Goal: Browse casually: Explore the website without a specific task or goal

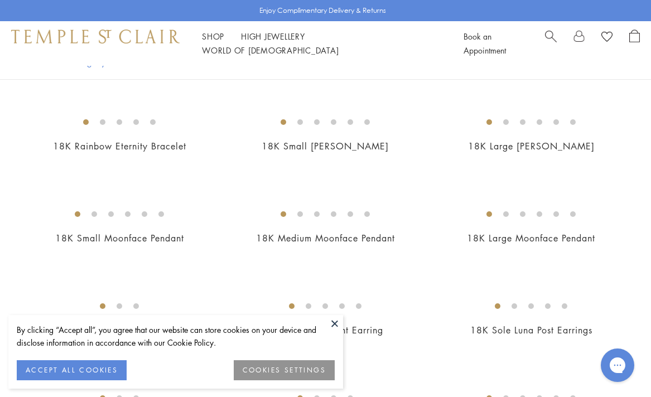
scroll to position [807, 0]
click at [334, 323] on button at bounding box center [334, 323] width 17 height 17
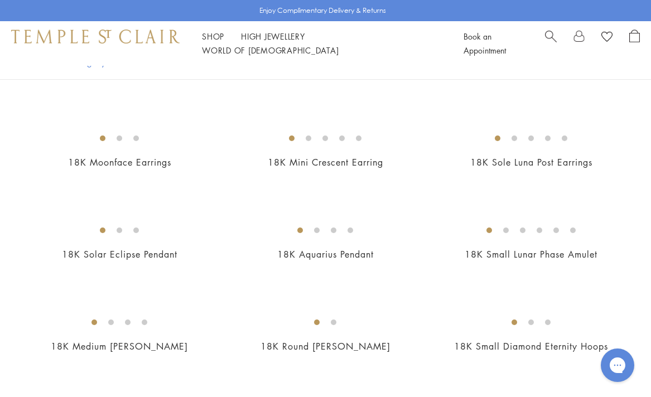
scroll to position [975, 0]
click at [0, 0] on img at bounding box center [0, 0] width 0 height 0
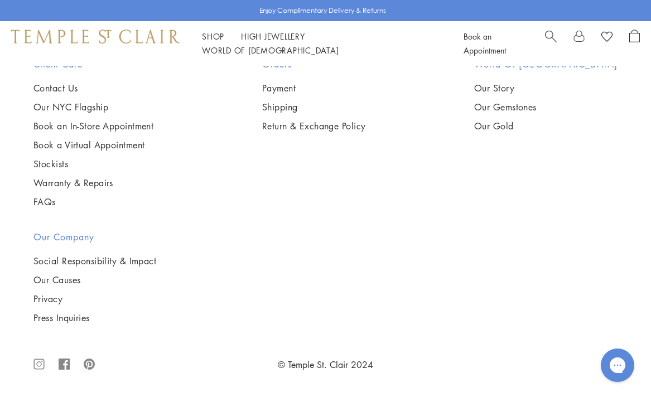
scroll to position [3896, 0]
click at [0, 0] on img at bounding box center [0, 0] width 0 height 0
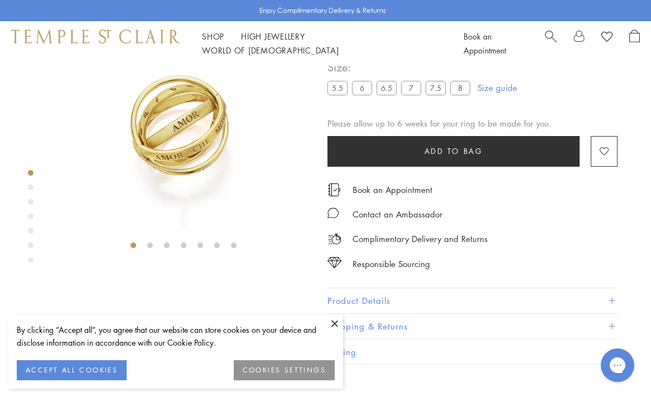
click at [30, 186] on div "Product gallery navigation" at bounding box center [31, 188] width 6 height 6
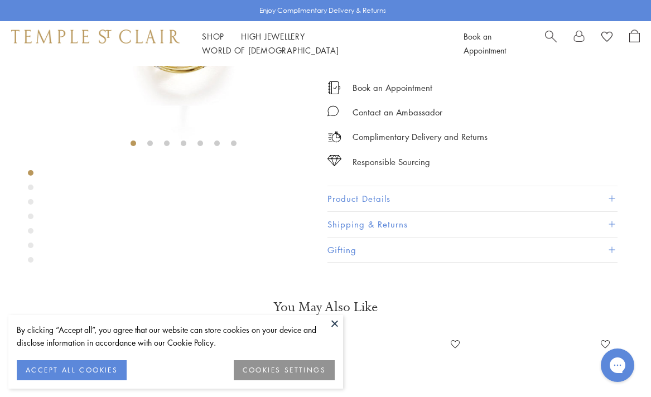
scroll to position [276, 0]
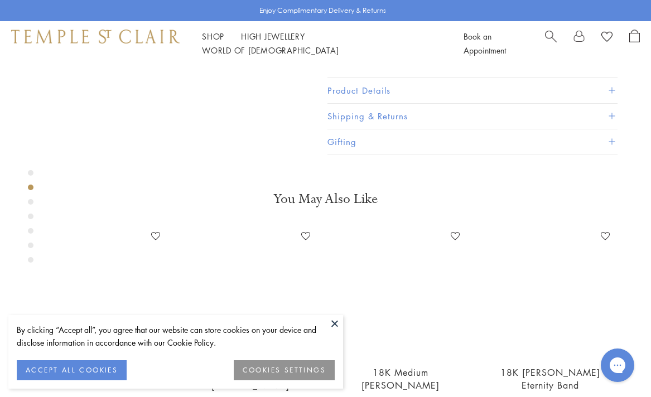
click at [31, 202] on div "Product gallery navigation" at bounding box center [31, 202] width 6 height 6
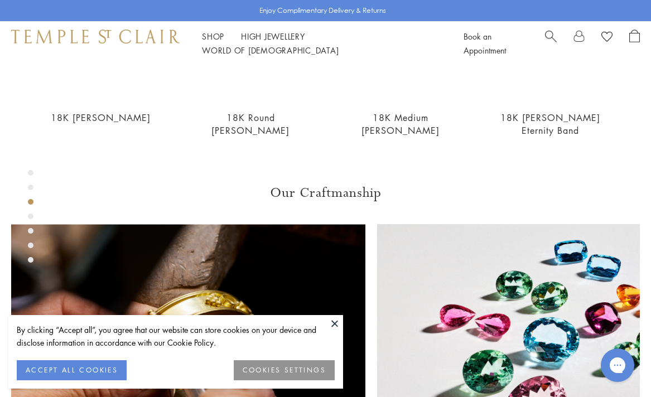
click at [30, 216] on div "Product gallery navigation" at bounding box center [31, 217] width 6 height 6
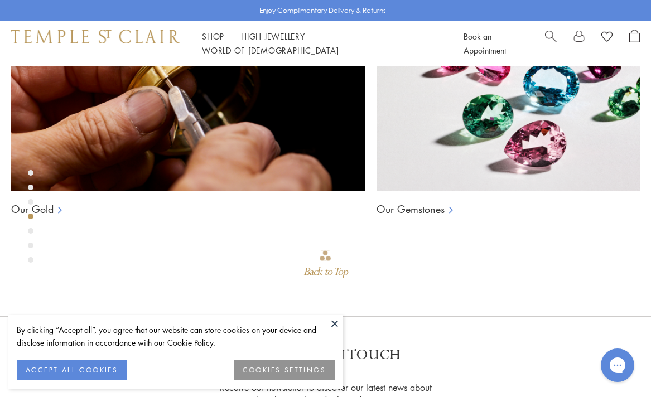
scroll to position [780, 0]
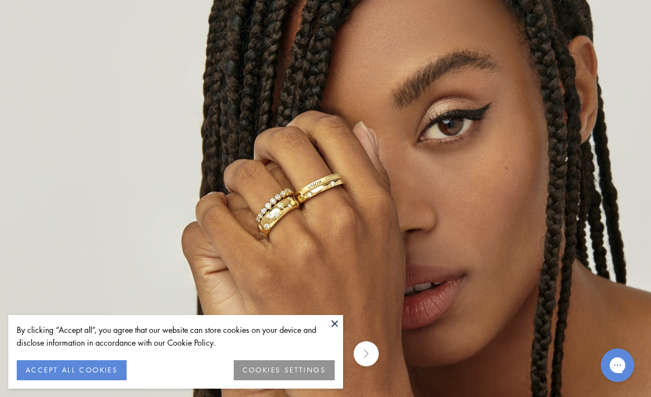
click at [199, 190] on img at bounding box center [325, 198] width 652 height 652
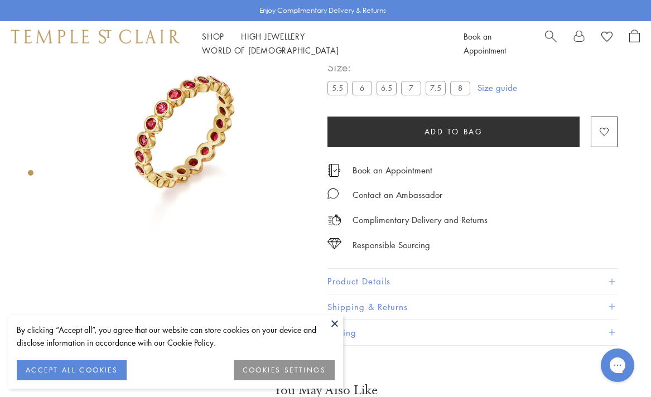
click at [32, 173] on div "Product gallery navigation" at bounding box center [31, 173] width 6 height 6
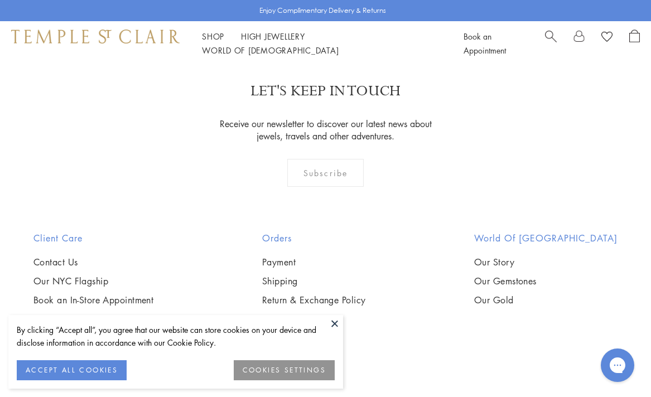
scroll to position [1045, 0]
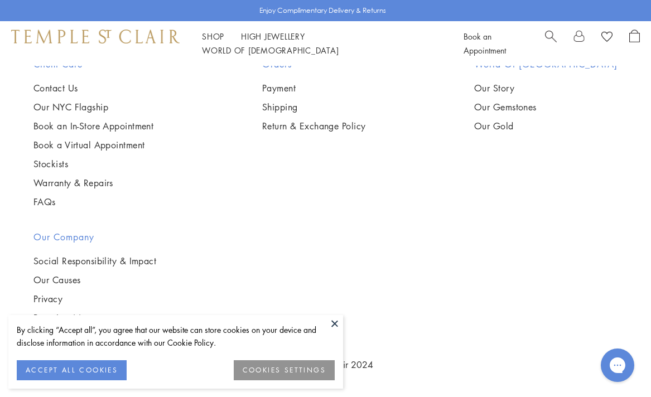
scroll to position [4563, 0]
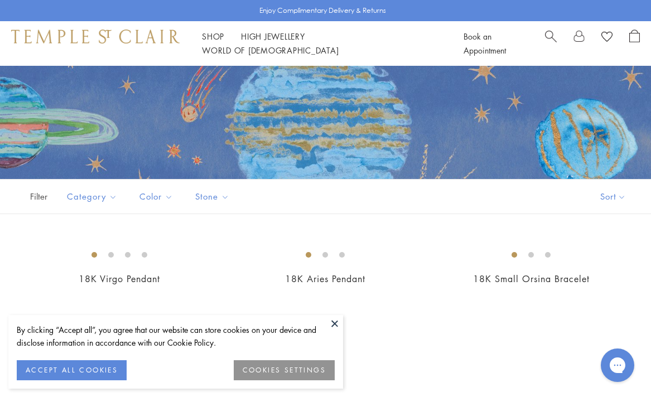
scroll to position [111, 0]
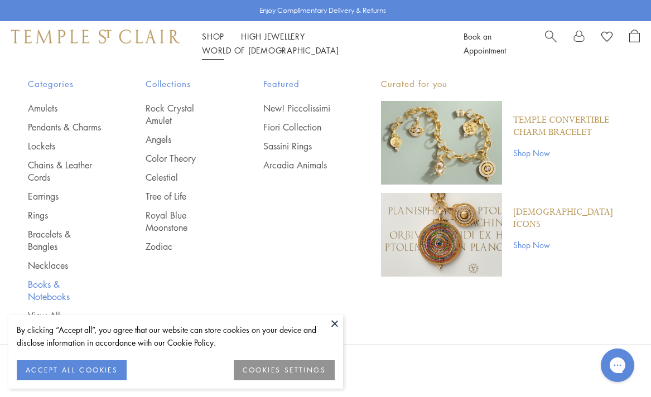
click at [44, 297] on link "Books & Notebooks" at bounding box center [64, 290] width 73 height 25
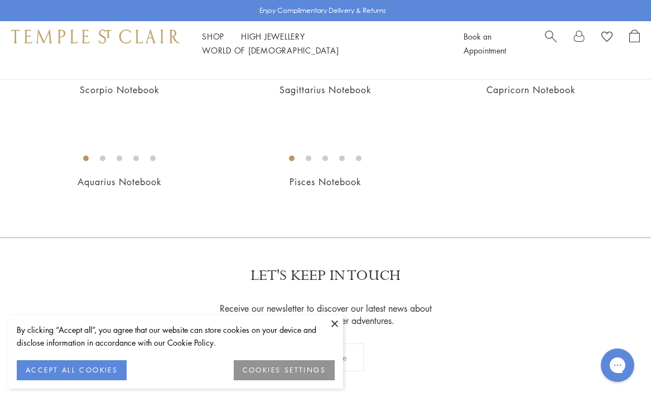
scroll to position [352, 0]
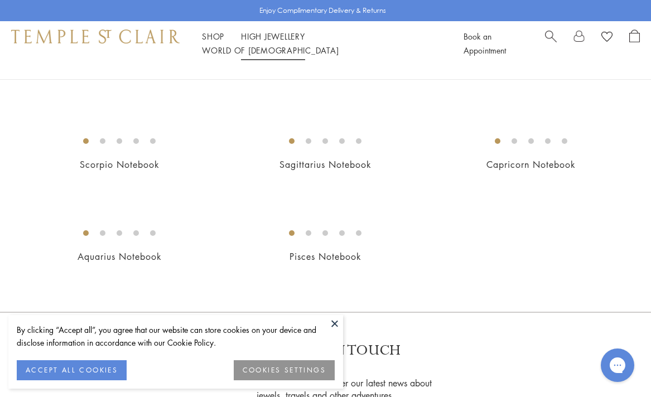
click at [271, 40] on link "High Jewellery High Jewellery" at bounding box center [273, 36] width 64 height 11
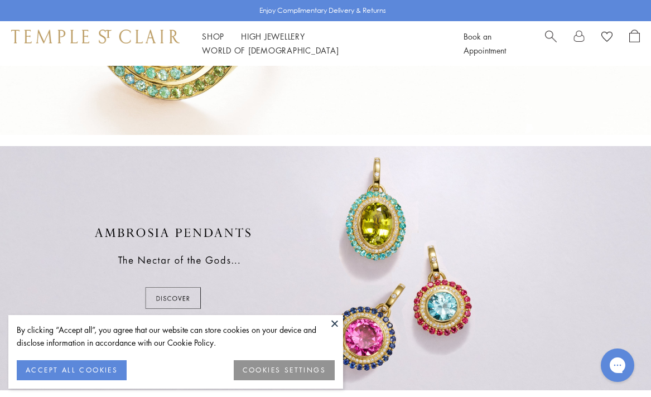
scroll to position [442, 0]
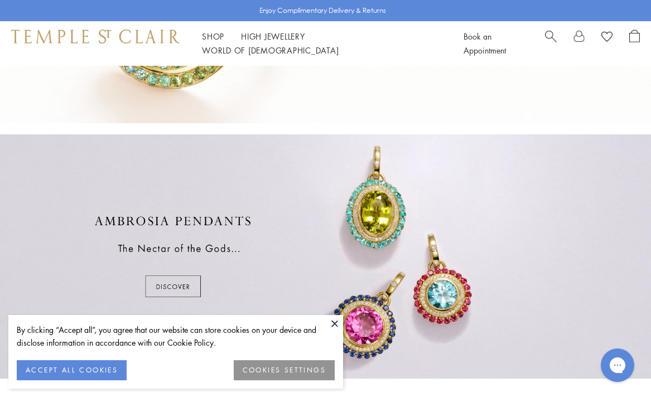
click at [333, 321] on button at bounding box center [334, 323] width 17 height 17
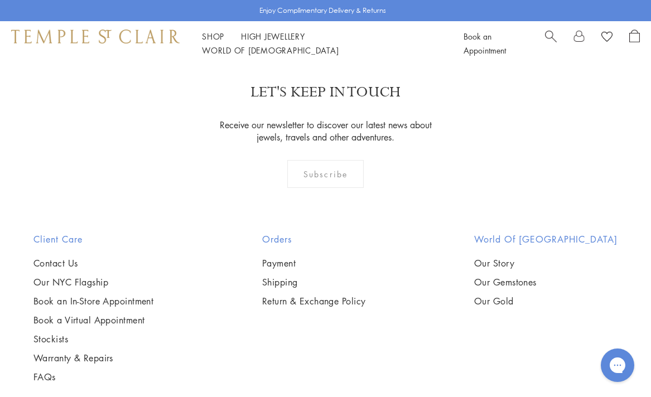
scroll to position [845, 0]
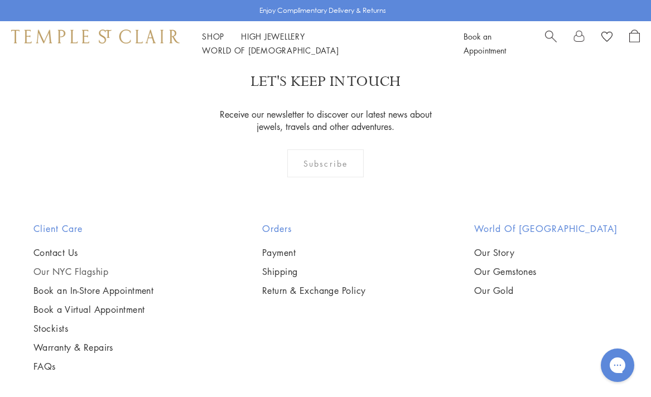
click at [96, 269] on link "Our NYC Flagship" at bounding box center [93, 271] width 120 height 12
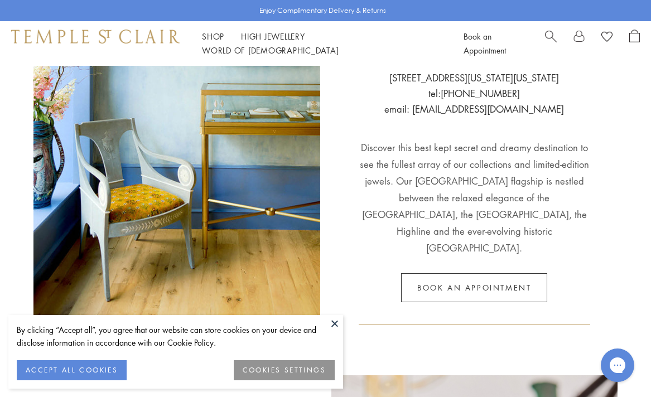
scroll to position [223, 0]
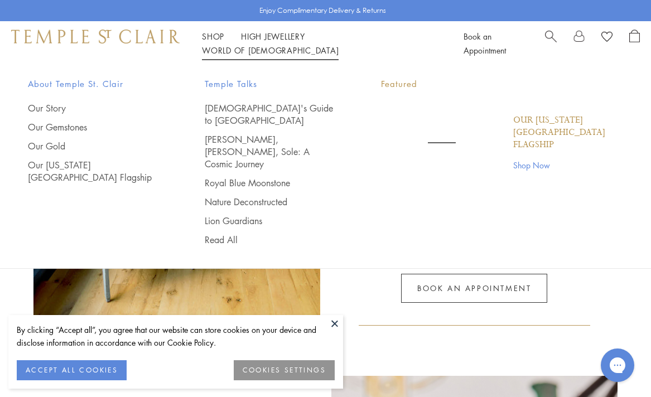
click at [331, 45] on link "World of Temple World of Temple" at bounding box center [270, 50] width 137 height 11
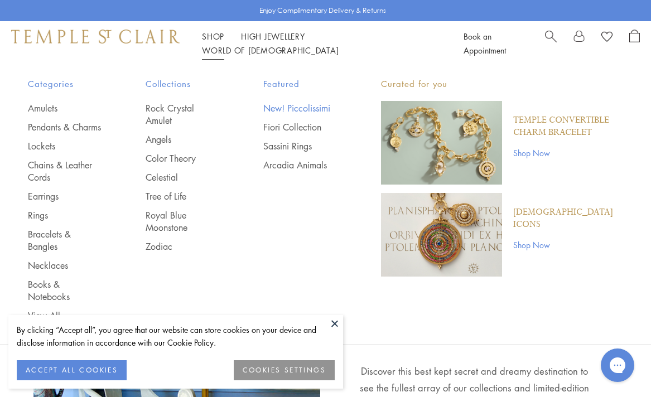
click at [289, 108] on link "New! Piccolissimi" at bounding box center [299, 108] width 73 height 12
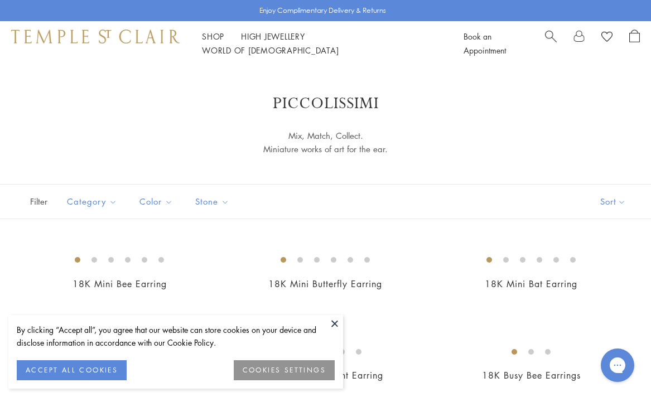
click at [334, 323] on button at bounding box center [334, 323] width 17 height 17
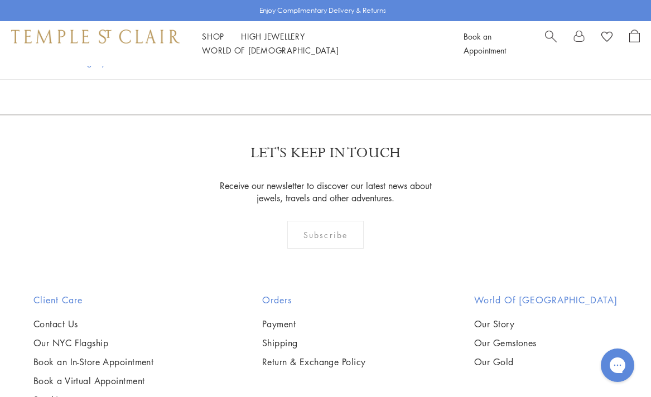
scroll to position [979, 0]
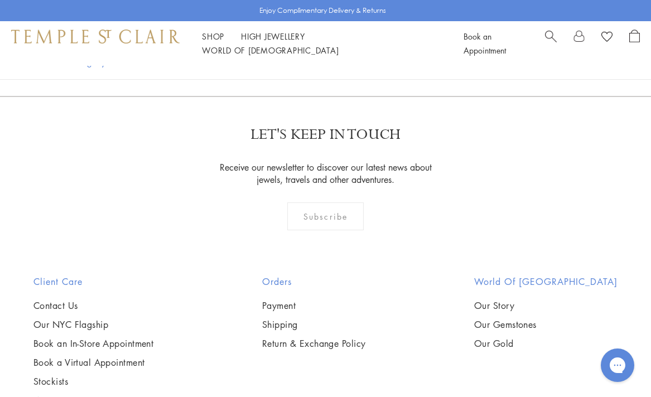
click at [0, 0] on img at bounding box center [0, 0] width 0 height 0
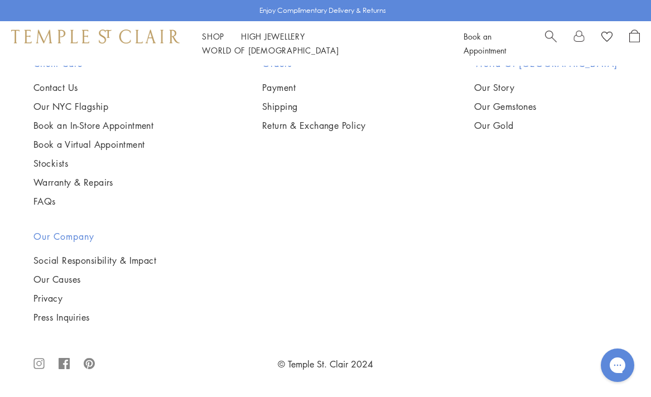
scroll to position [1383, 0]
click at [0, 0] on img at bounding box center [0, 0] width 0 height 0
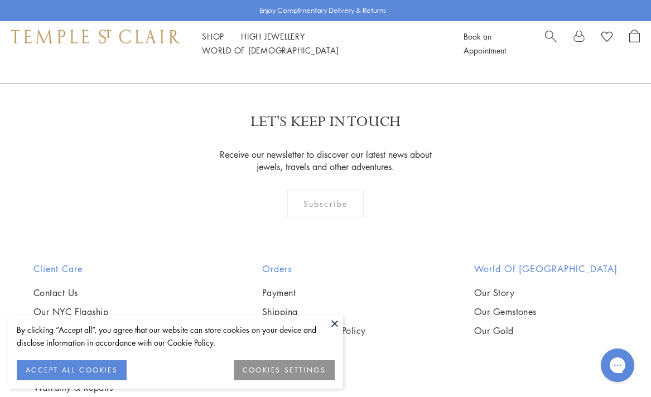
scroll to position [962, 0]
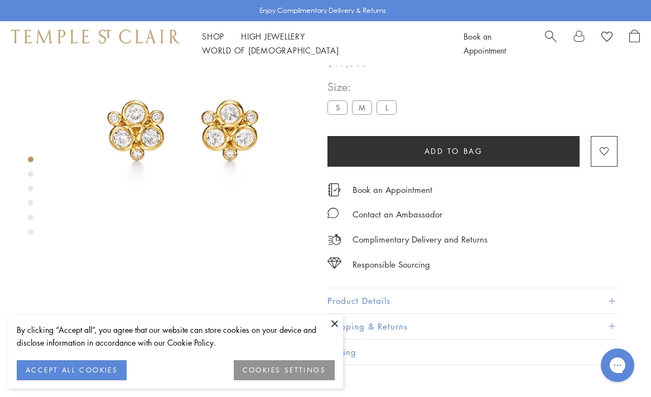
scroll to position [66, 0]
click at [30, 173] on div "Product gallery navigation" at bounding box center [31, 174] width 6 height 6
click at [30, 191] on div "Product gallery navigation" at bounding box center [31, 189] width 6 height 6
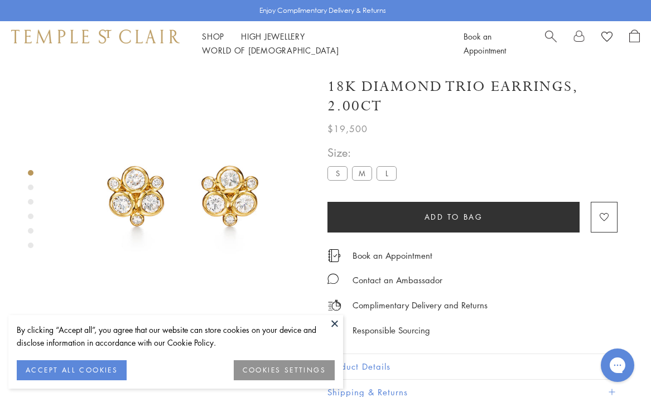
click at [33, 188] on div "Product gallery navigation" at bounding box center [31, 188] width 6 height 6
click at [30, 246] on div "Product gallery navigation" at bounding box center [31, 246] width 6 height 6
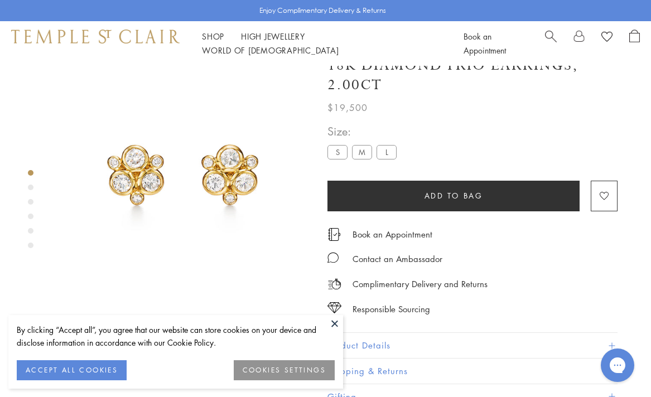
click at [30, 231] on div "Product gallery navigation" at bounding box center [31, 231] width 6 height 6
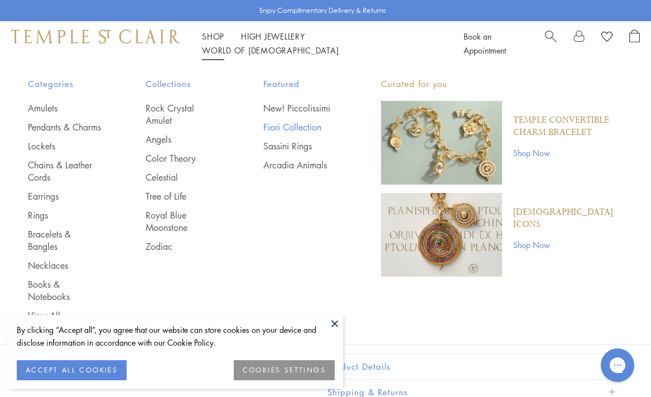
click at [289, 127] on link "Fiori Collection" at bounding box center [299, 127] width 73 height 12
click at [280, 144] on link "Sassini Rings" at bounding box center [299, 146] width 73 height 12
click at [173, 214] on link "Royal Blue Moonstone" at bounding box center [182, 221] width 73 height 25
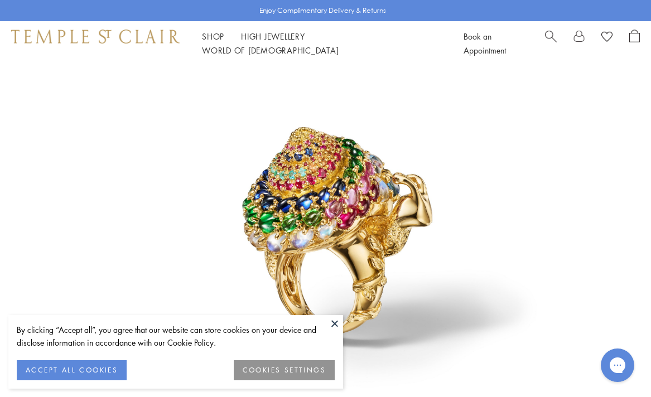
scroll to position [1931, 0]
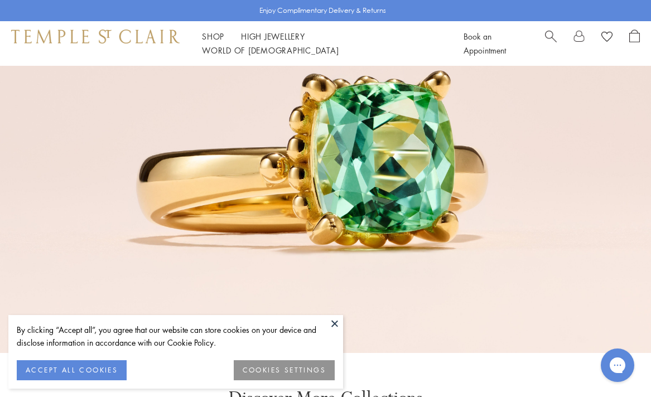
scroll to position [1585, 0]
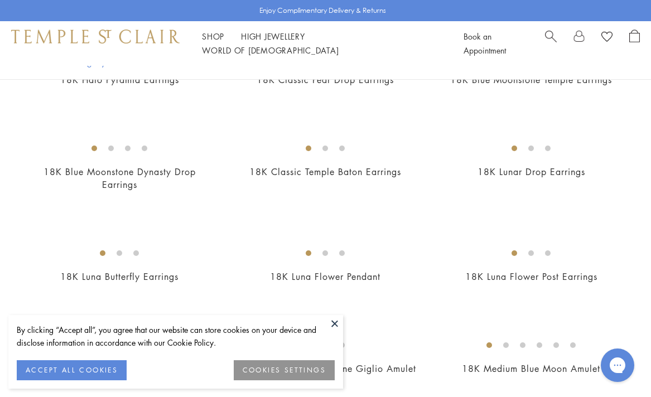
scroll to position [493, 0]
click at [0, 0] on img at bounding box center [0, 0] width 0 height 0
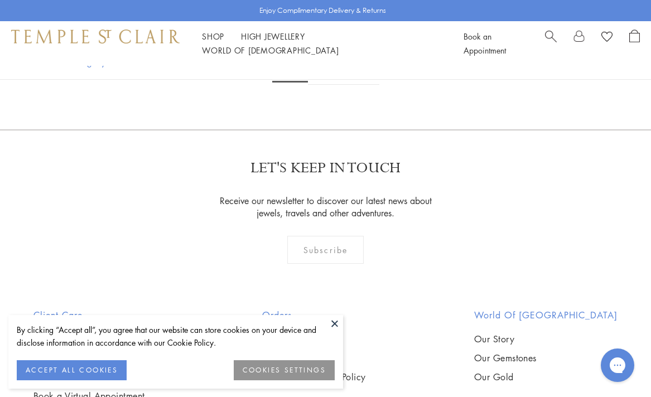
scroll to position [2026, 0]
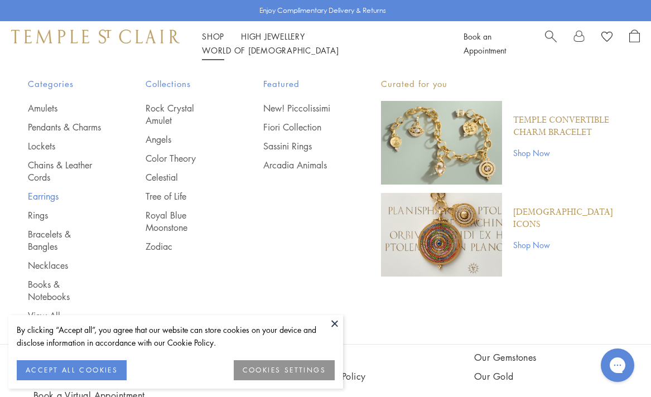
click at [50, 202] on link "Earrings" at bounding box center [64, 196] width 73 height 12
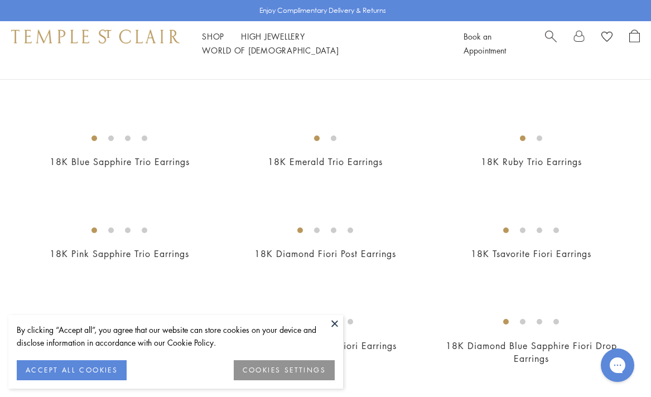
scroll to position [356, 0]
click at [0, 0] on img at bounding box center [0, 0] width 0 height 0
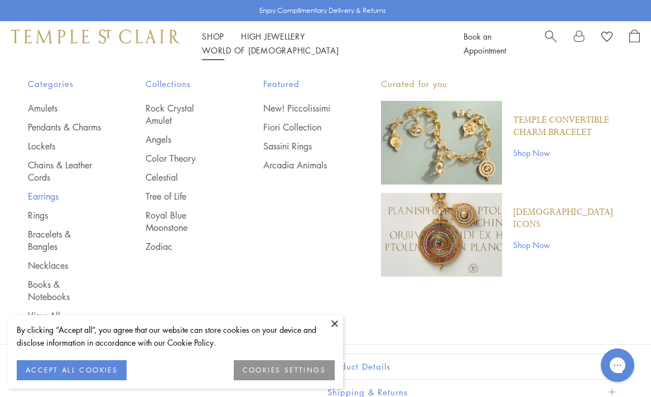
click at [38, 202] on link "Earrings" at bounding box center [64, 196] width 73 height 12
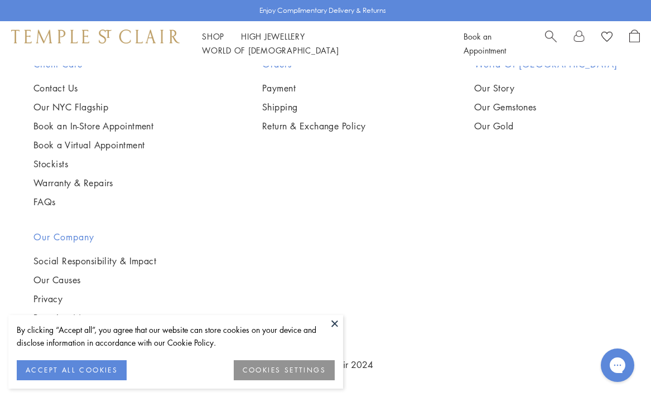
scroll to position [4458, 0]
click at [0, 0] on img at bounding box center [0, 0] width 0 height 0
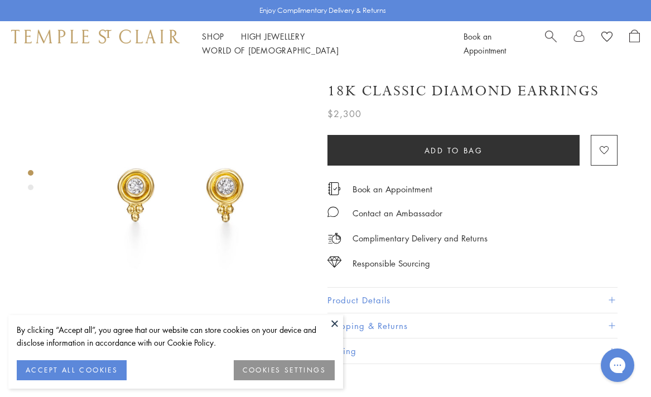
click at [31, 186] on div "Product gallery navigation" at bounding box center [31, 188] width 6 height 6
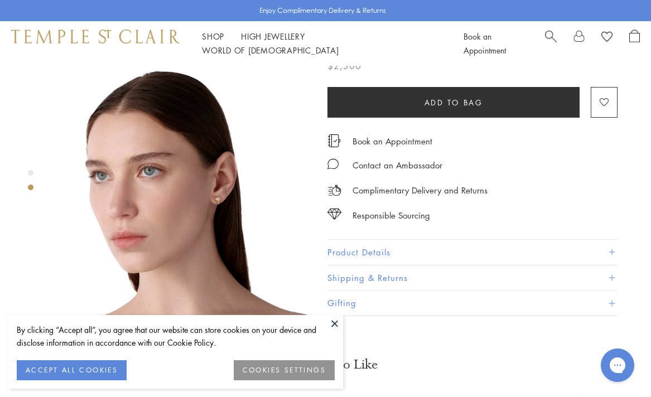
click at [192, 156] on img at bounding box center [183, 188] width 255 height 255
